Goal: Find contact information: Find contact information

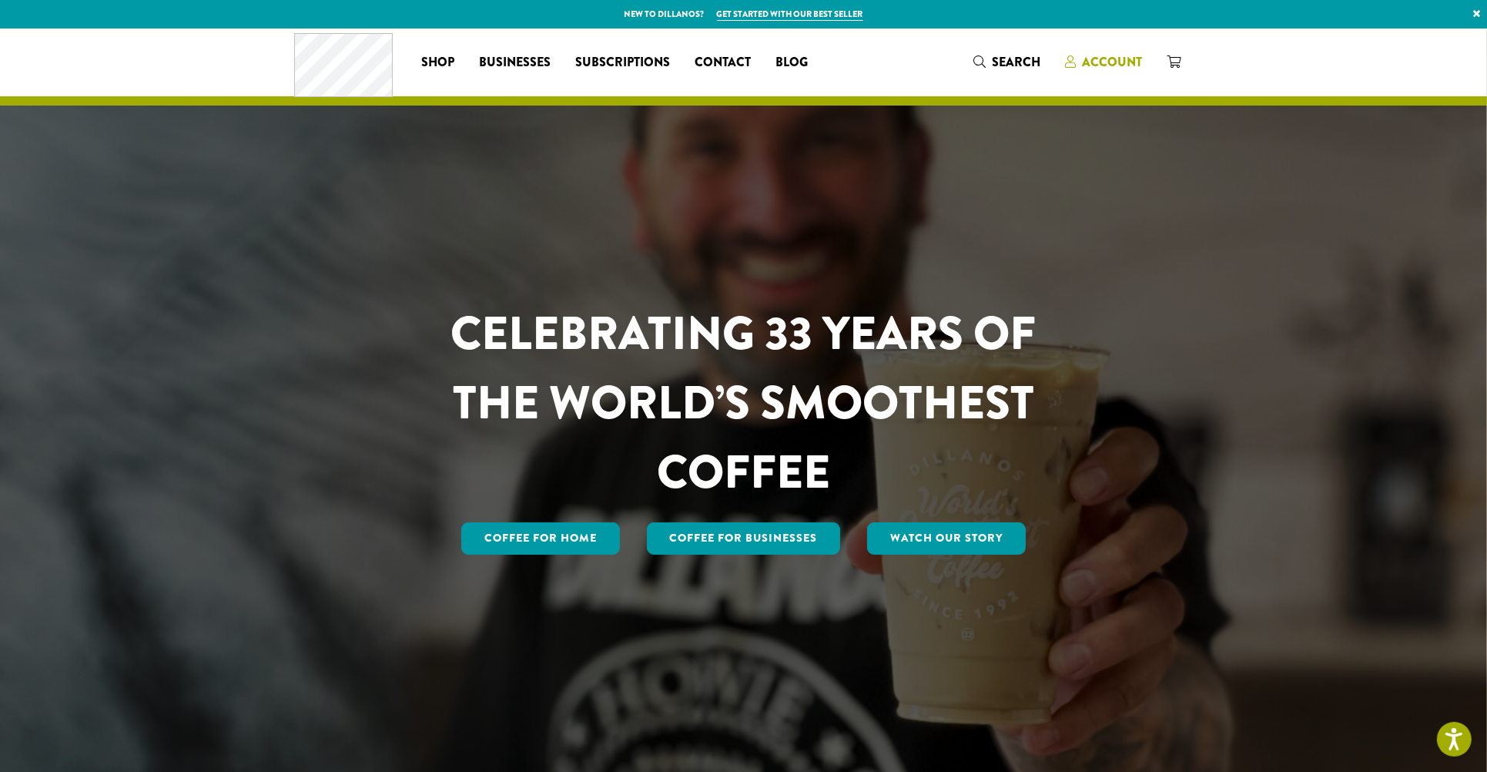
click at [1101, 62] on span "Account" at bounding box center [1113, 62] width 60 height 18
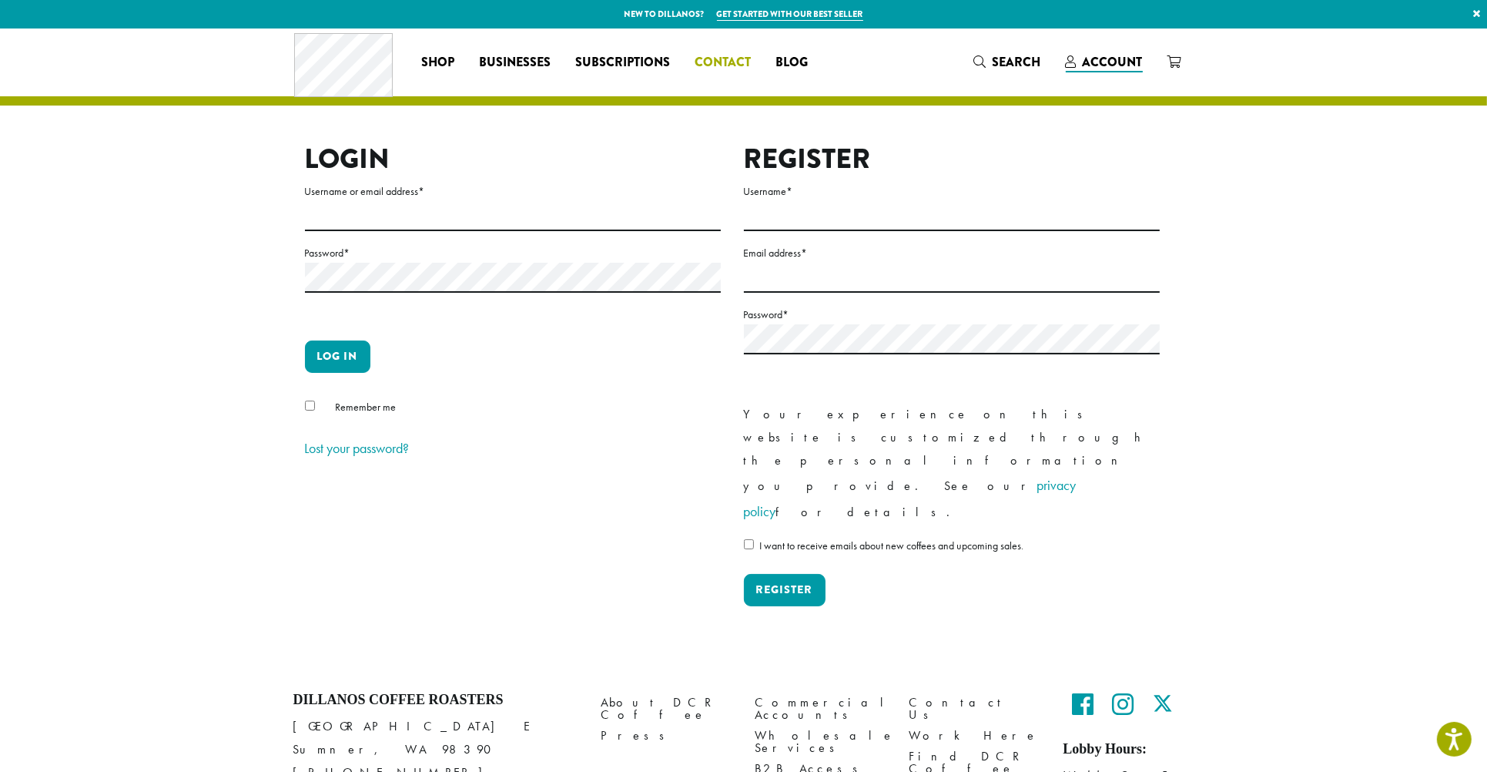
click at [745, 55] on span "Contact" at bounding box center [723, 62] width 56 height 19
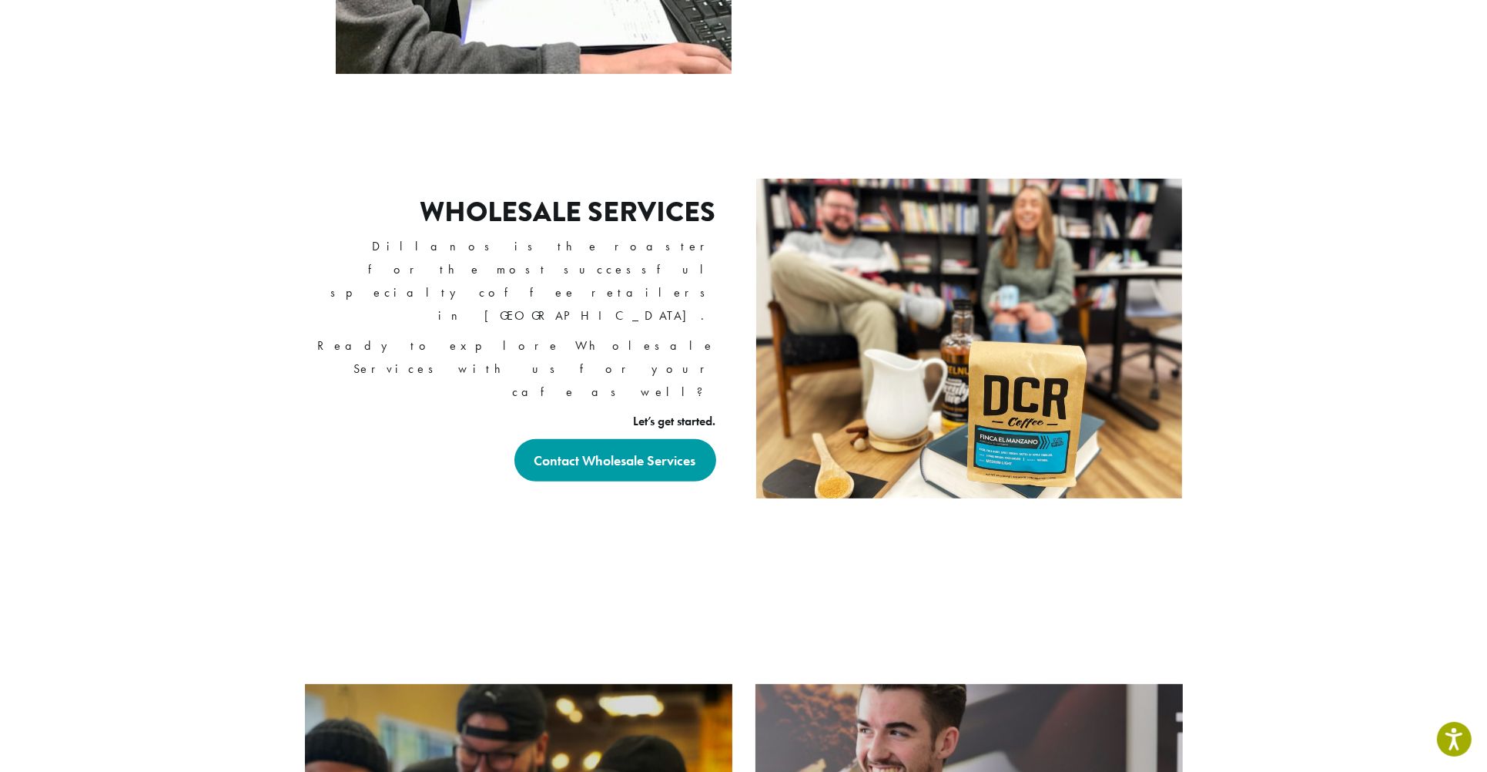
scroll to position [924, 0]
click at [554, 450] on strong "Contact Wholesale Services" at bounding box center [615, 459] width 162 height 18
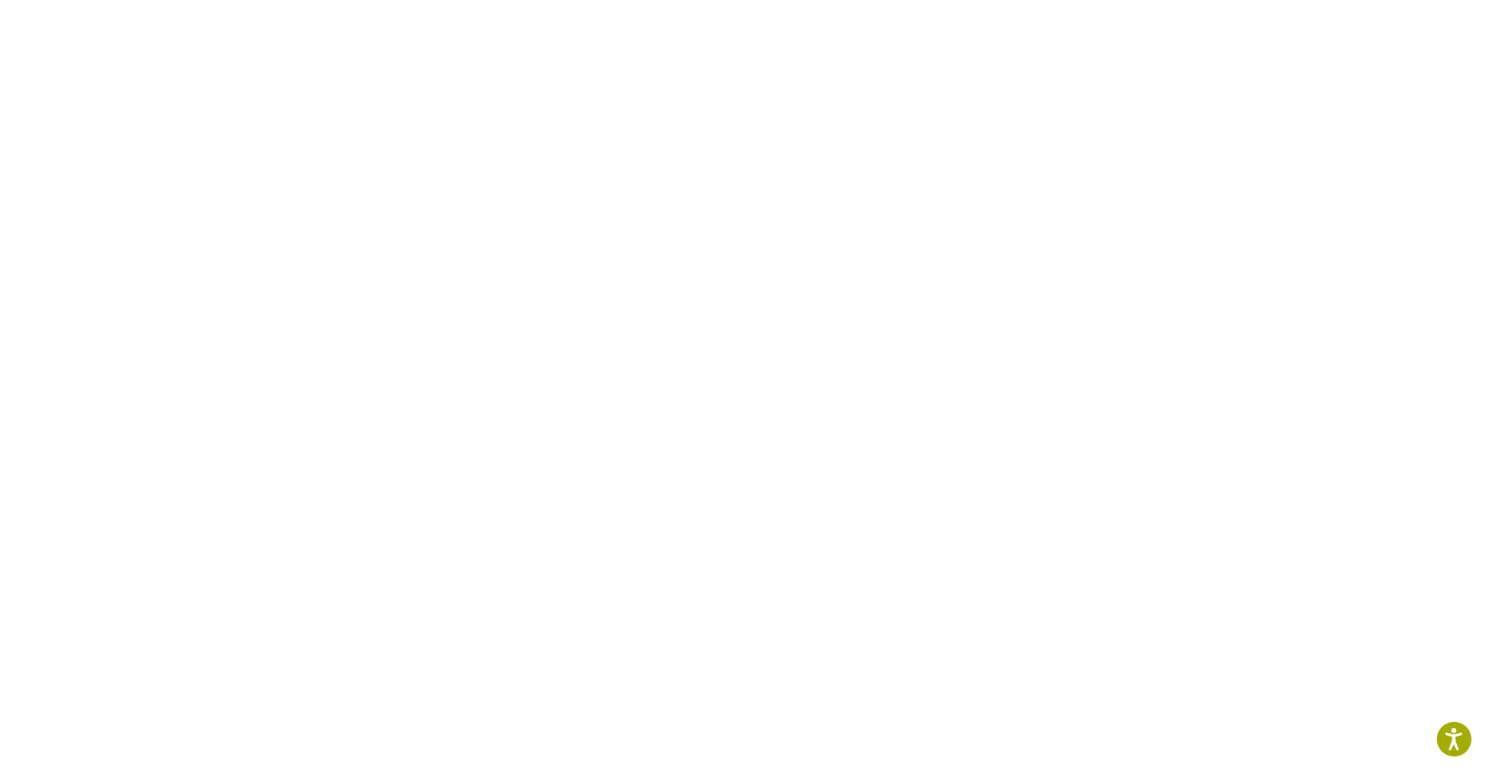
scroll to position [539, 0]
click at [1241, 459] on section at bounding box center [743, 320] width 1487 height 1292
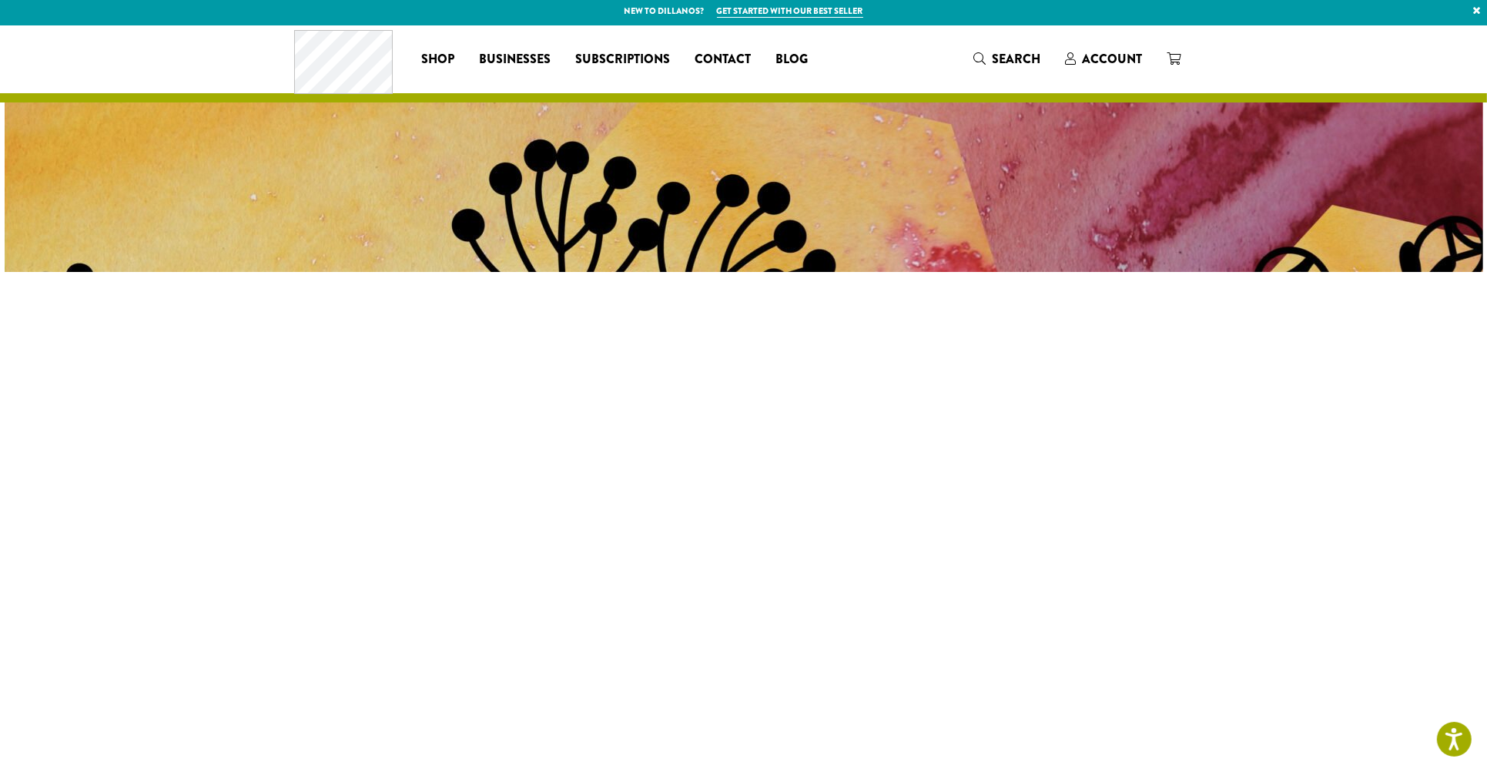
scroll to position [0, 0]
